Goal: Information Seeking & Learning: Learn about a topic

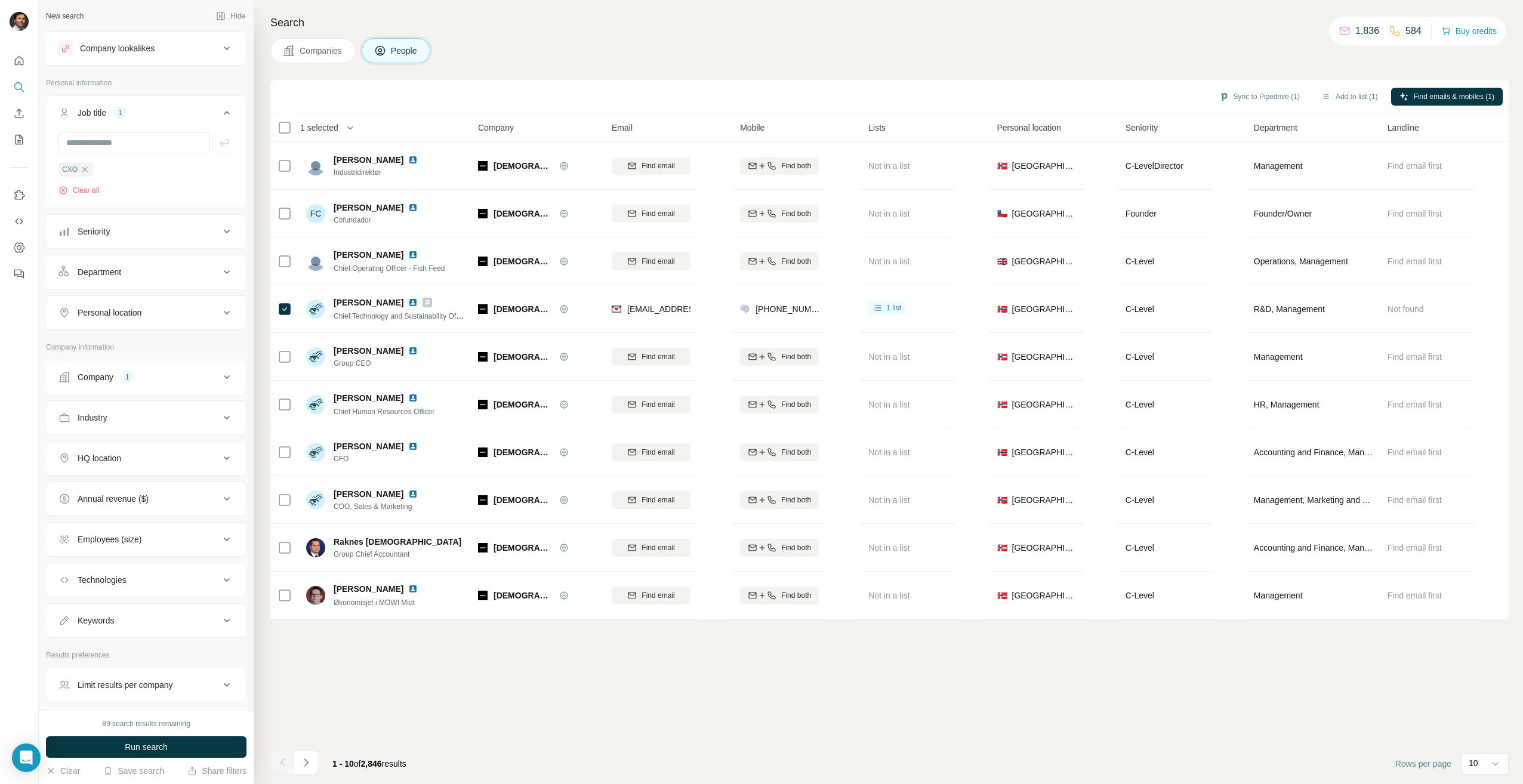
click at [306, 52] on span "Companies" at bounding box center [321, 51] width 43 height 12
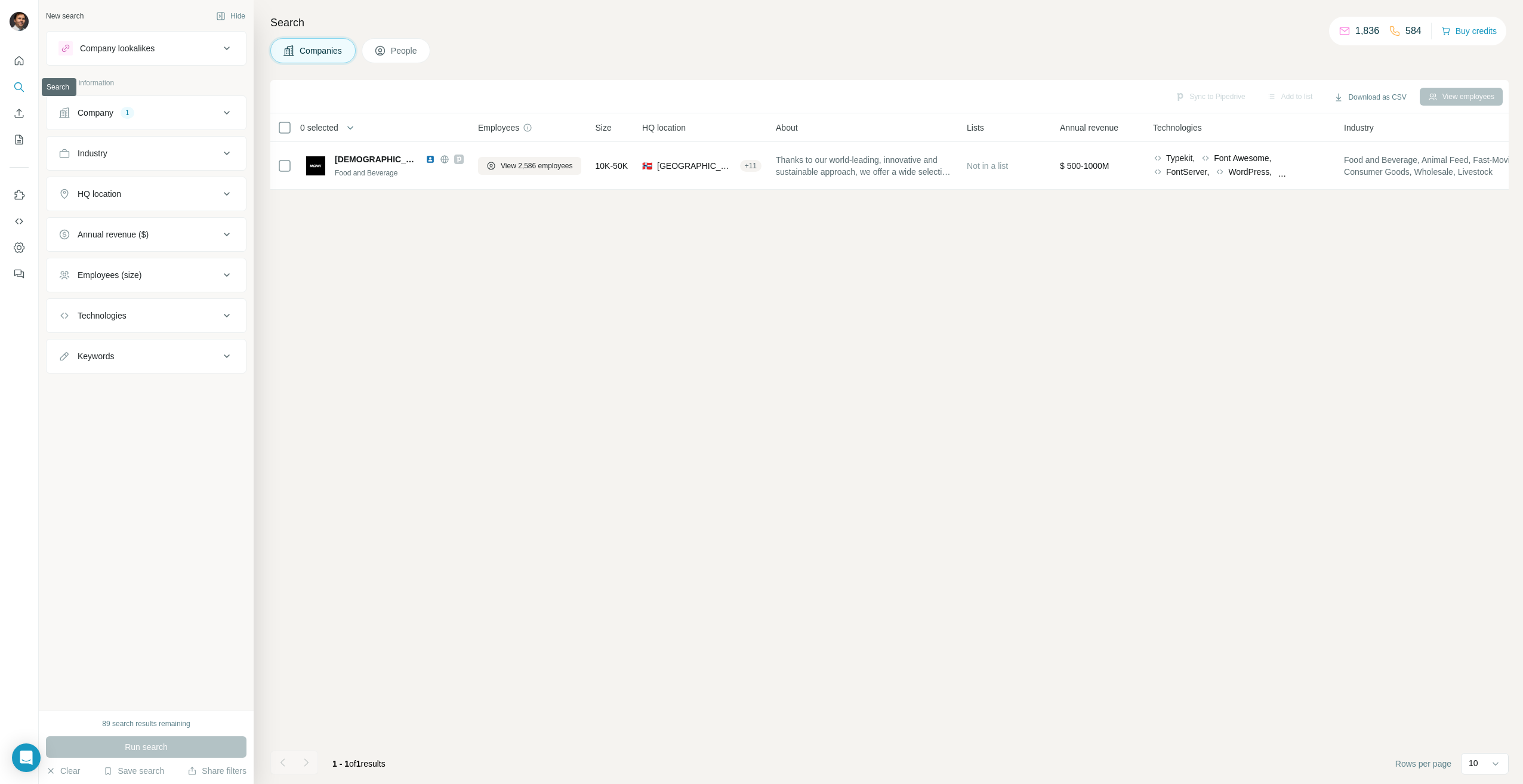
click at [25, 86] on button "Search" at bounding box center [19, 87] width 19 height 22
click at [119, 114] on div "Company 1" at bounding box center [139, 112] width 161 height 12
click at [145, 190] on icon "button" at bounding box center [149, 190] width 10 height 10
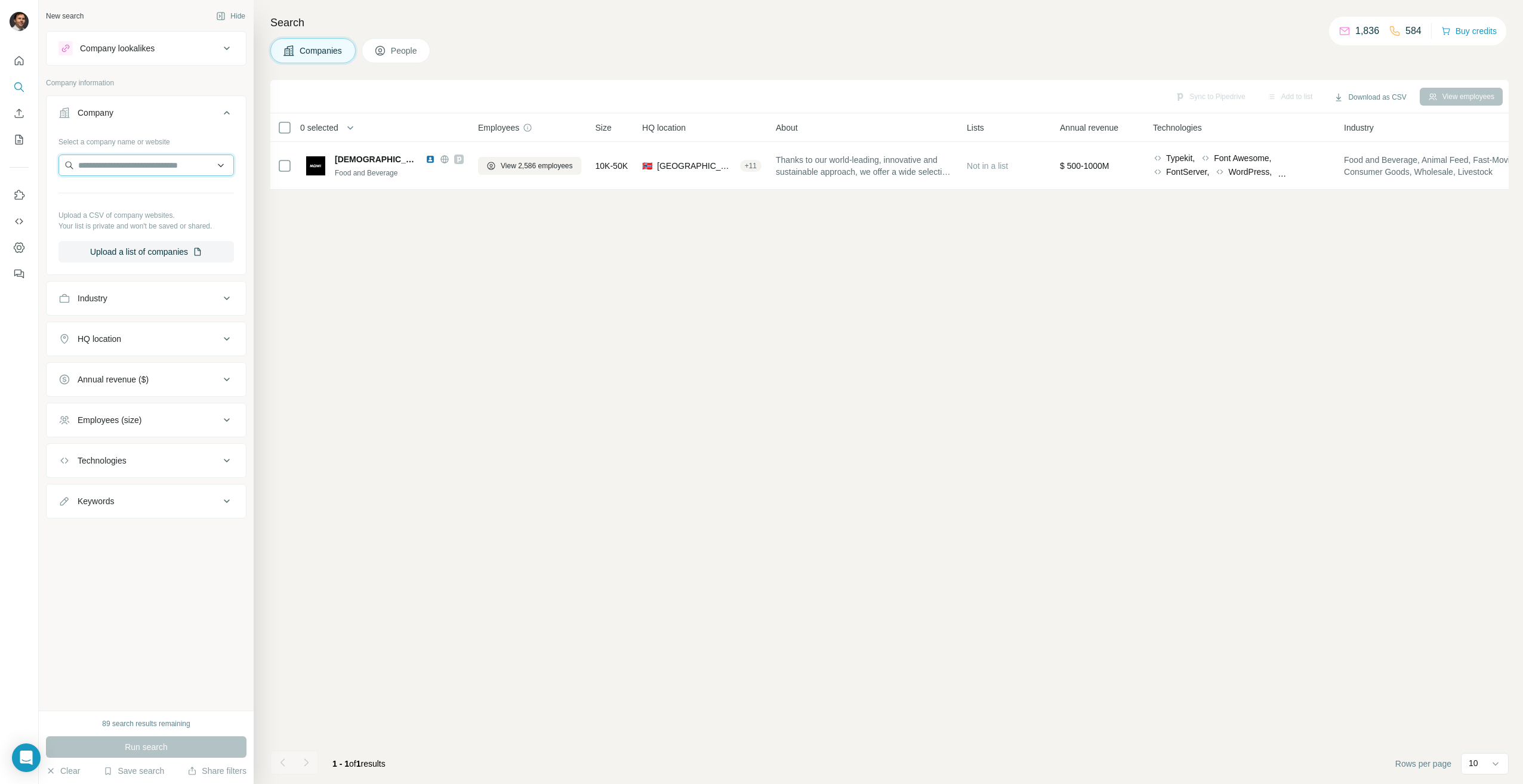
click at [109, 166] on input "text" at bounding box center [146, 165] width 176 height 22
type input "**********"
click at [16, 86] on icon "Search" at bounding box center [19, 87] width 12 height 12
click at [399, 51] on span "People" at bounding box center [405, 51] width 28 height 12
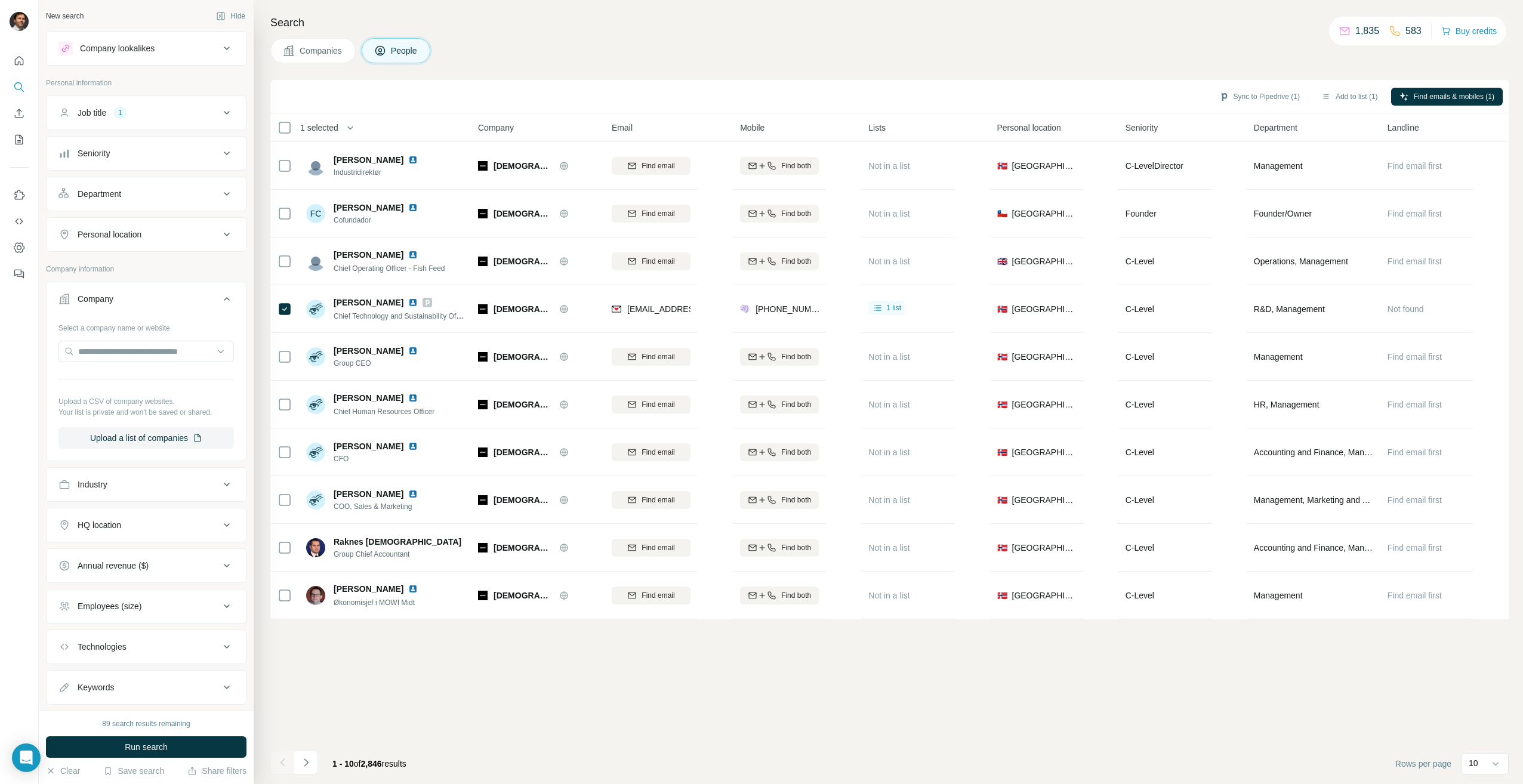
click at [176, 49] on div "Company lookalikes" at bounding box center [139, 48] width 161 height 15
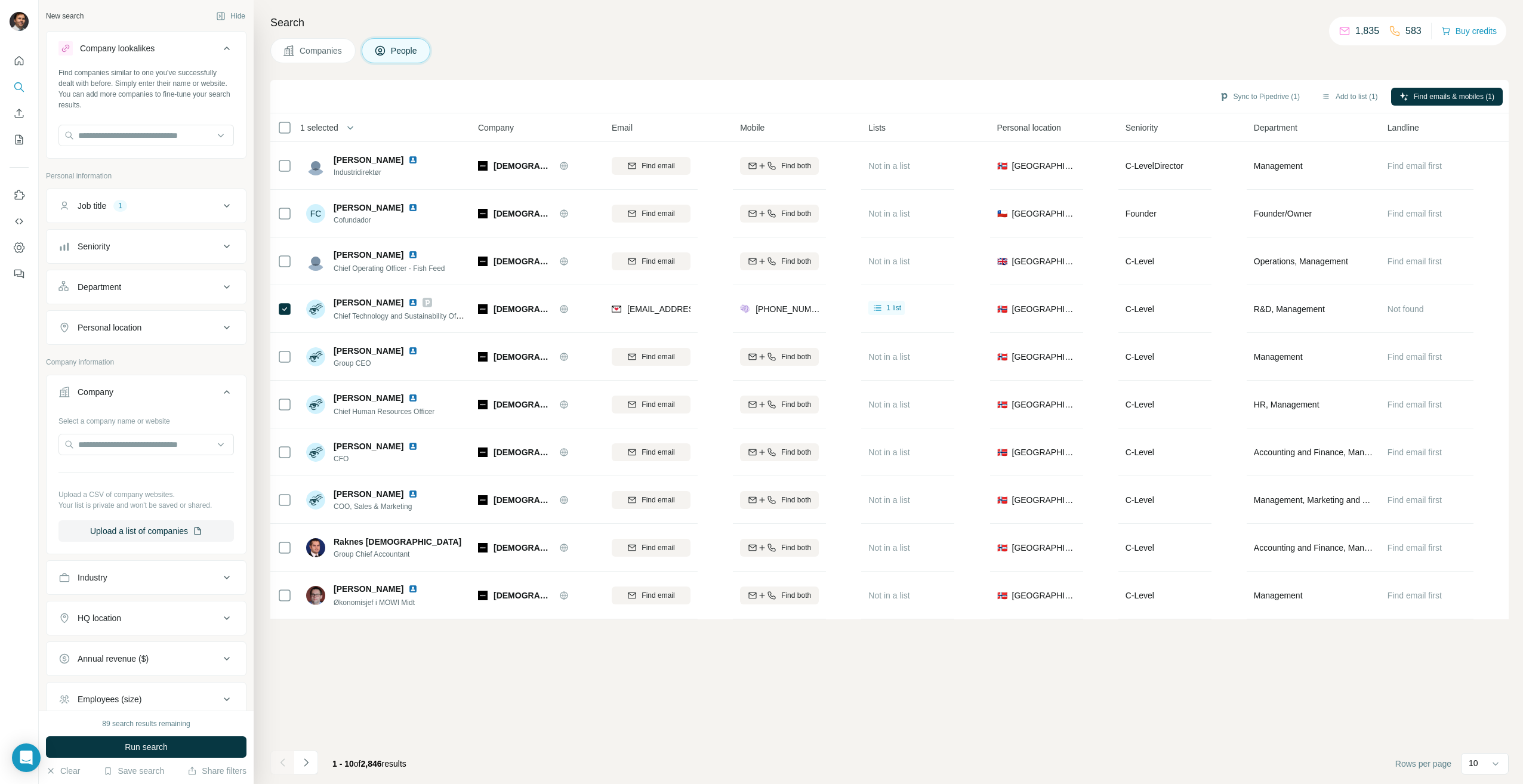
click at [176, 50] on div "Company lookalikes" at bounding box center [139, 48] width 161 height 15
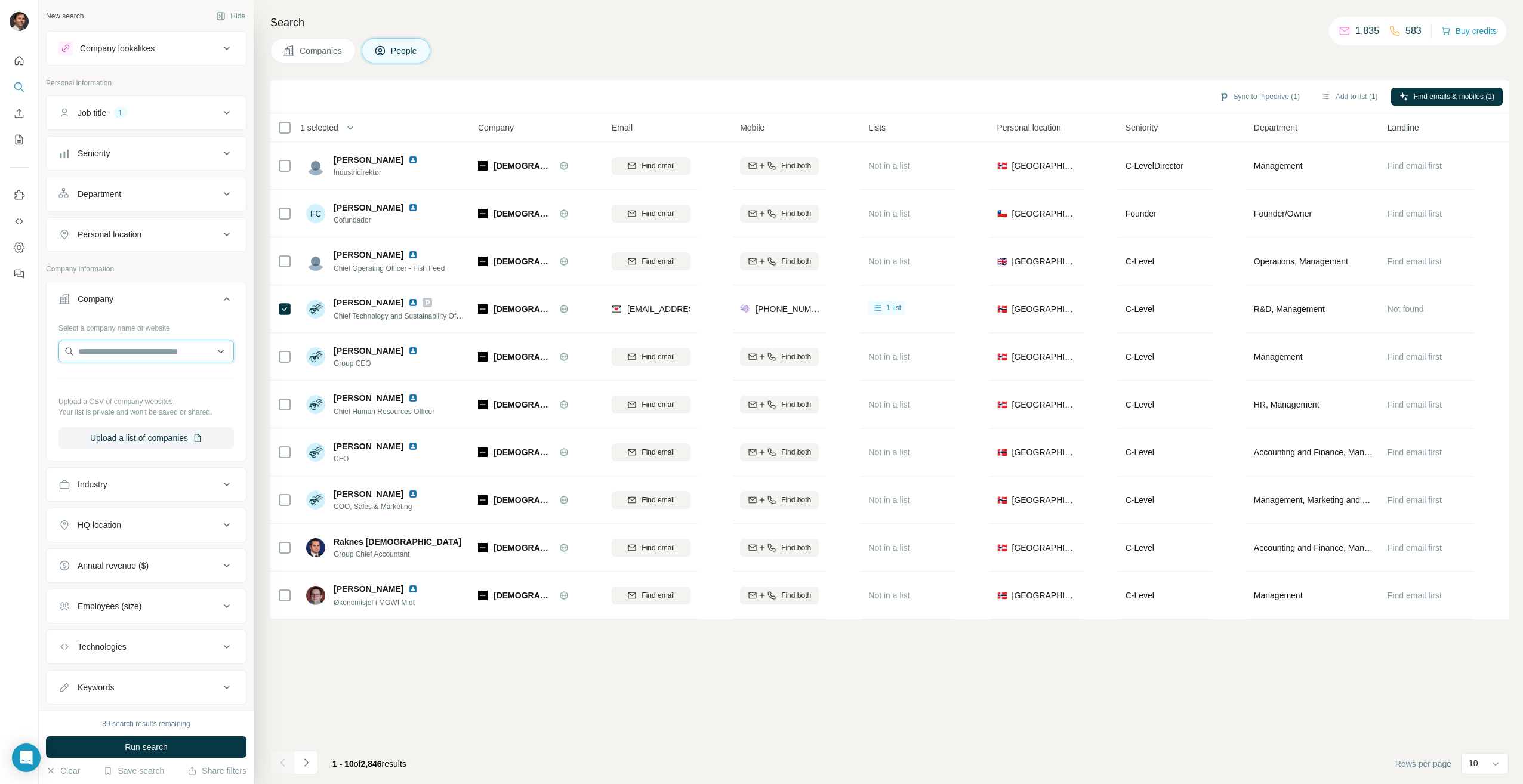
click at [111, 355] on input "text" at bounding box center [146, 351] width 176 height 22
type input "**********"
